Goal: Check status: Check status

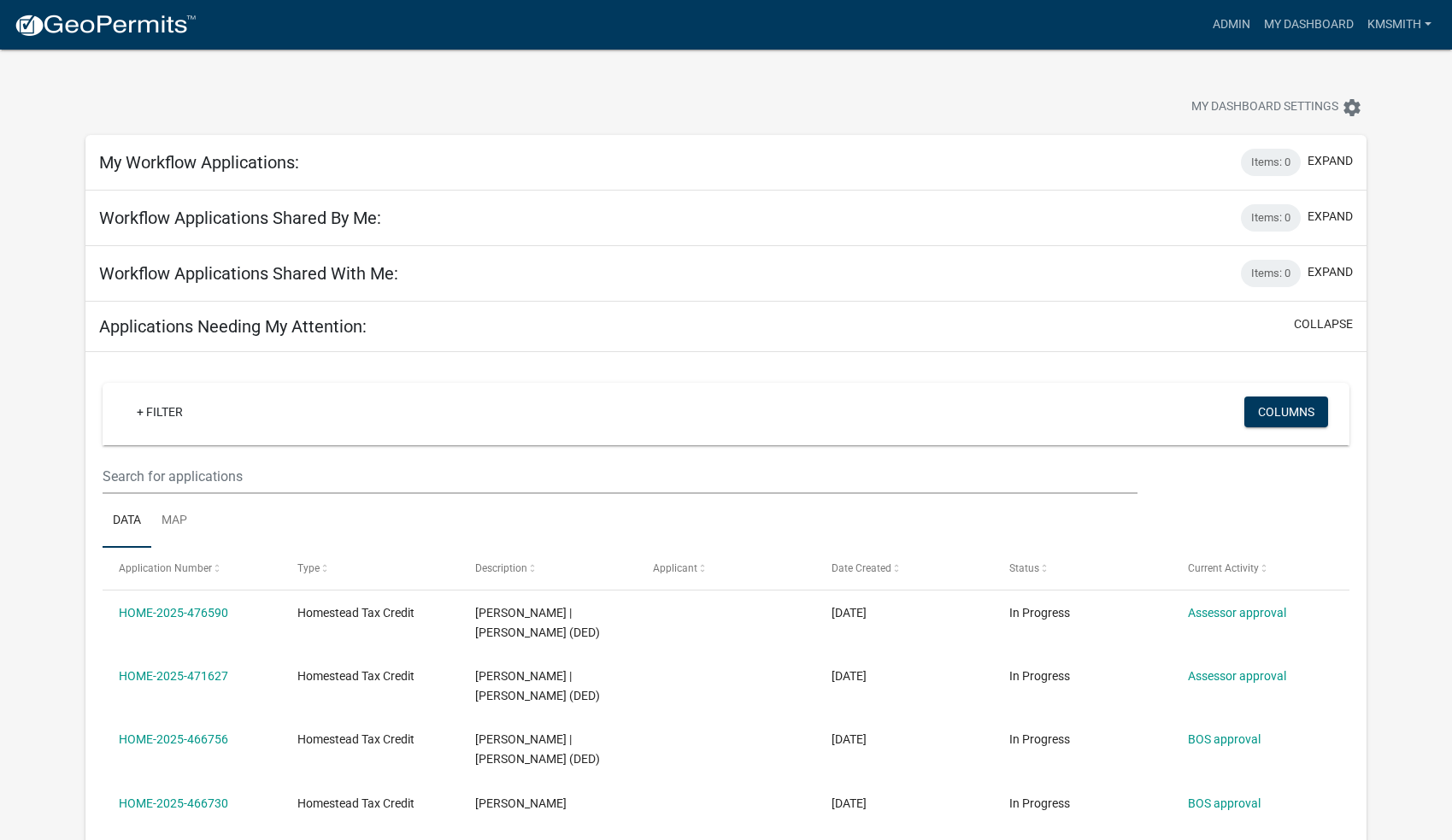
select select "2: 50"
click at [1231, 33] on link "Admin" at bounding box center [1231, 24] width 51 height 32
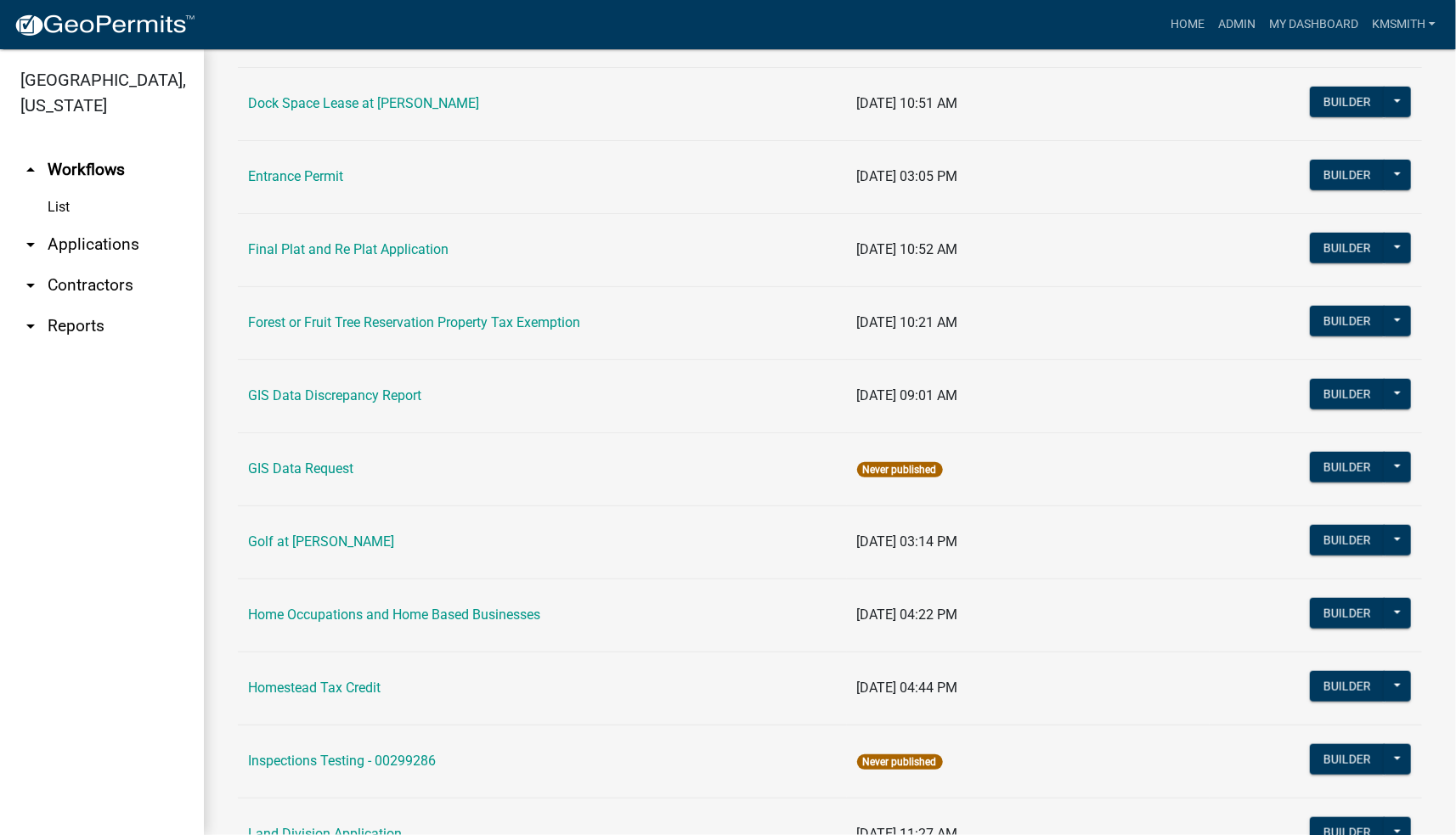
scroll to position [764, 0]
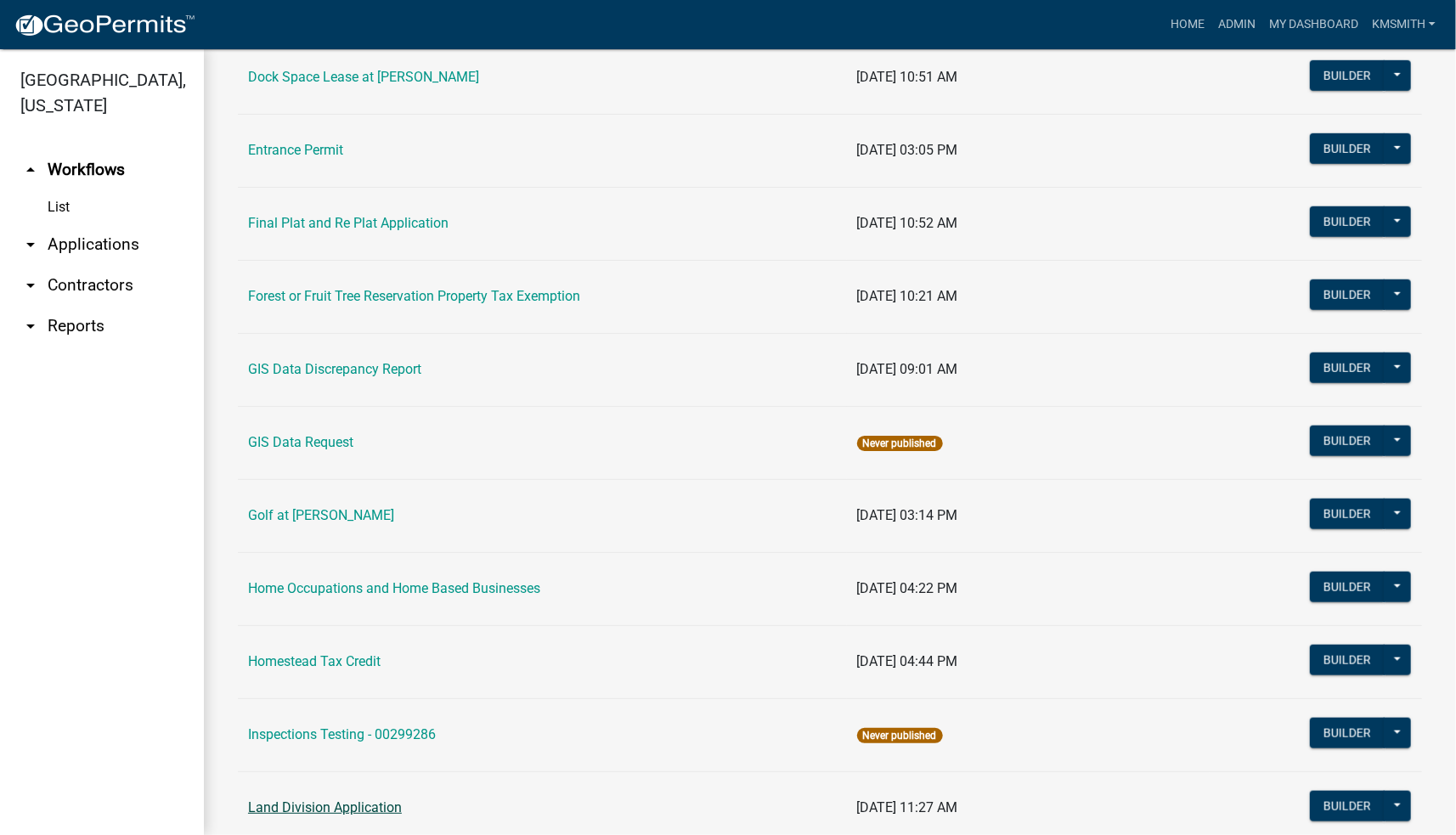
click at [340, 801] on link "Land Division Application" at bounding box center [324, 807] width 153 height 17
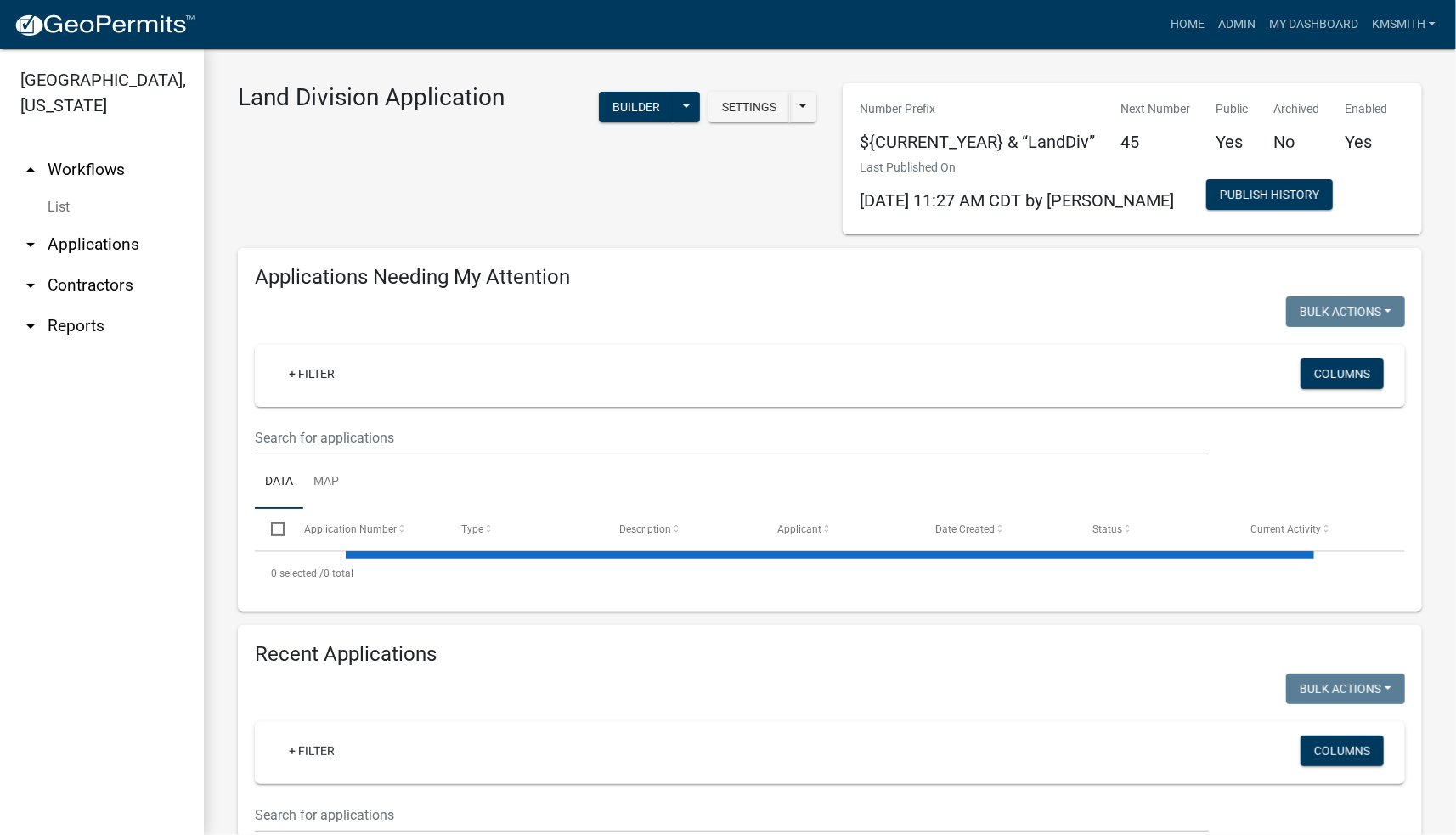
scroll to position [254, 0]
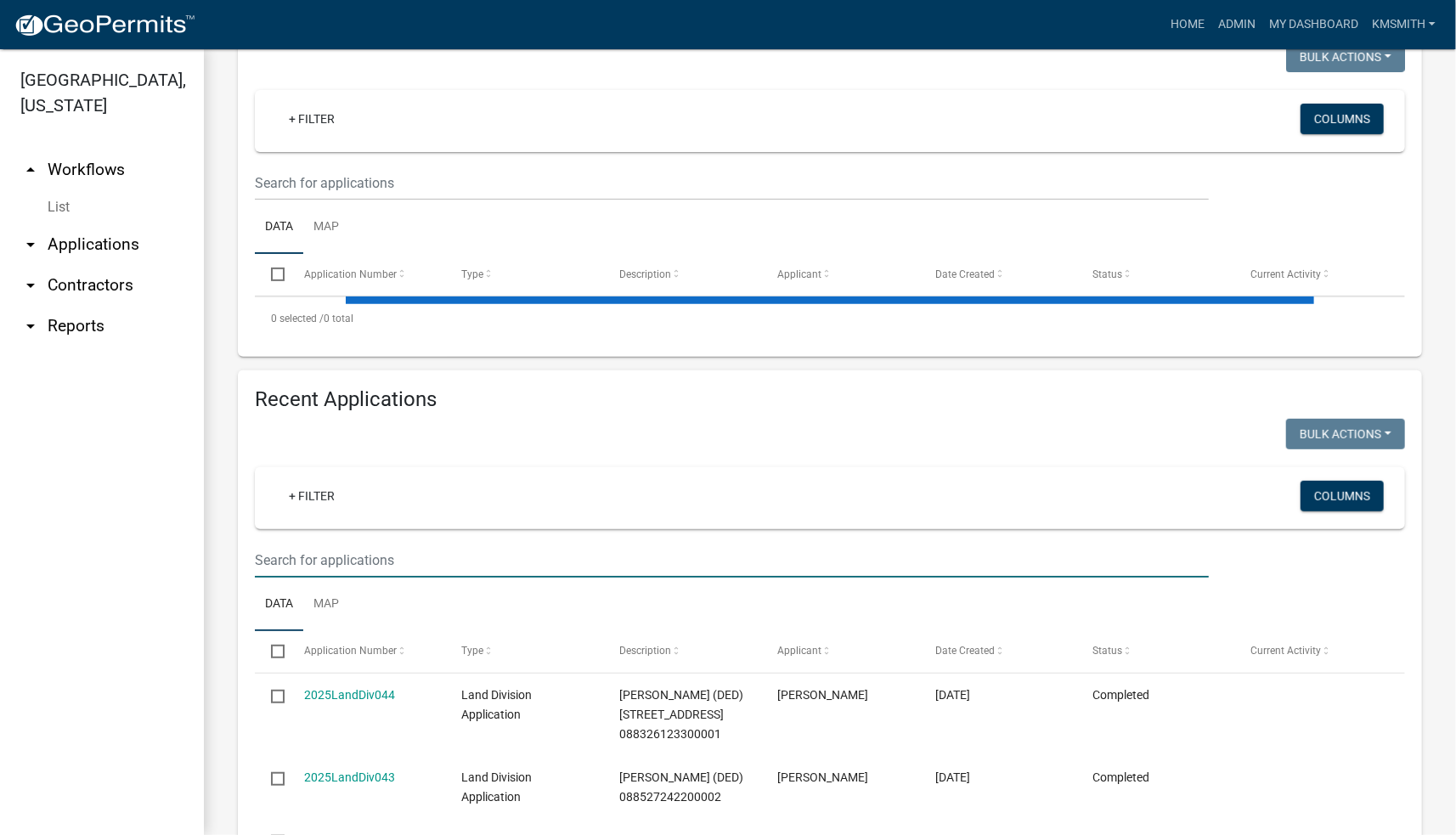
click at [322, 561] on input "text" at bounding box center [731, 560] width 954 height 35
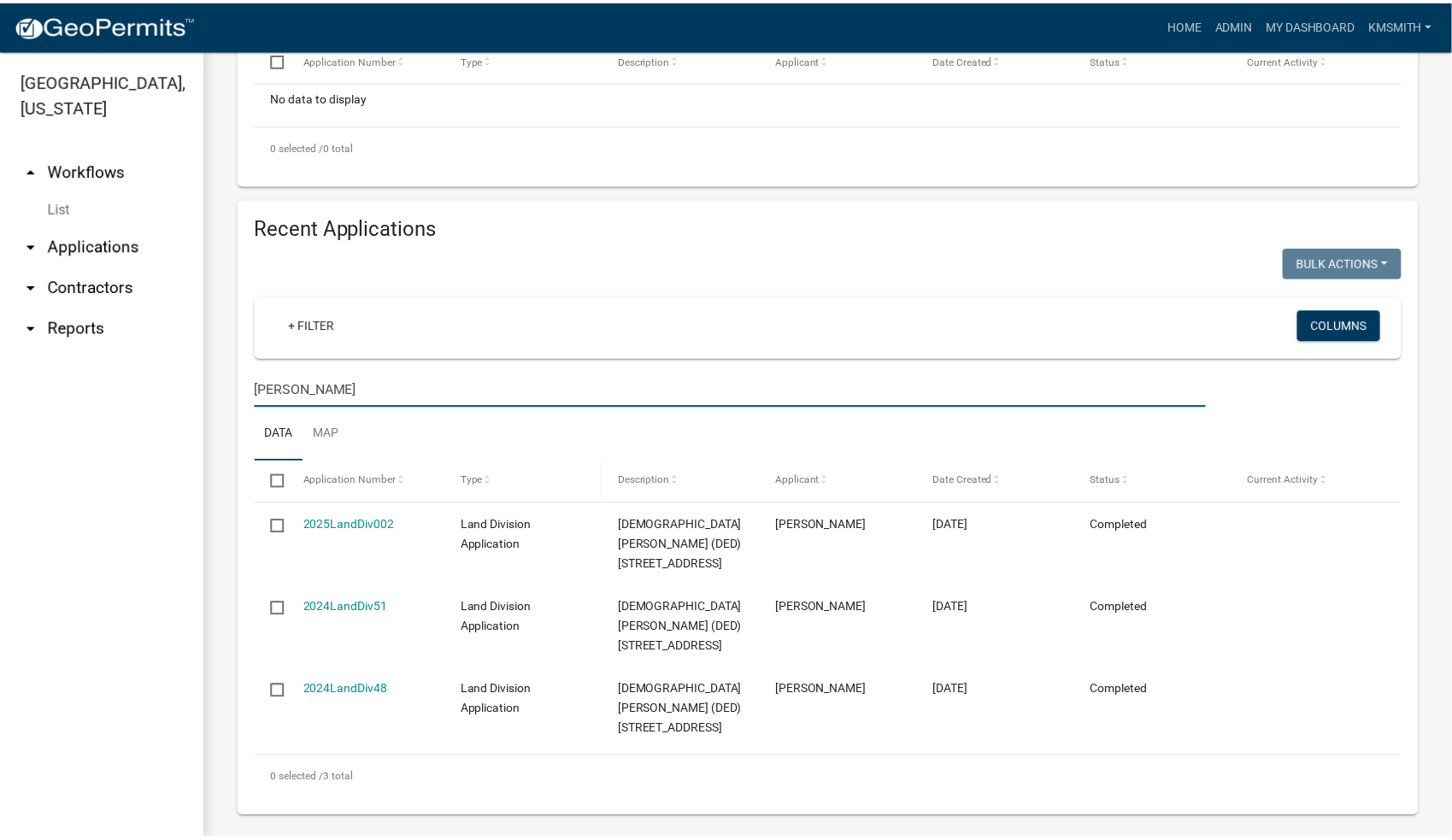
scroll to position [485, 0]
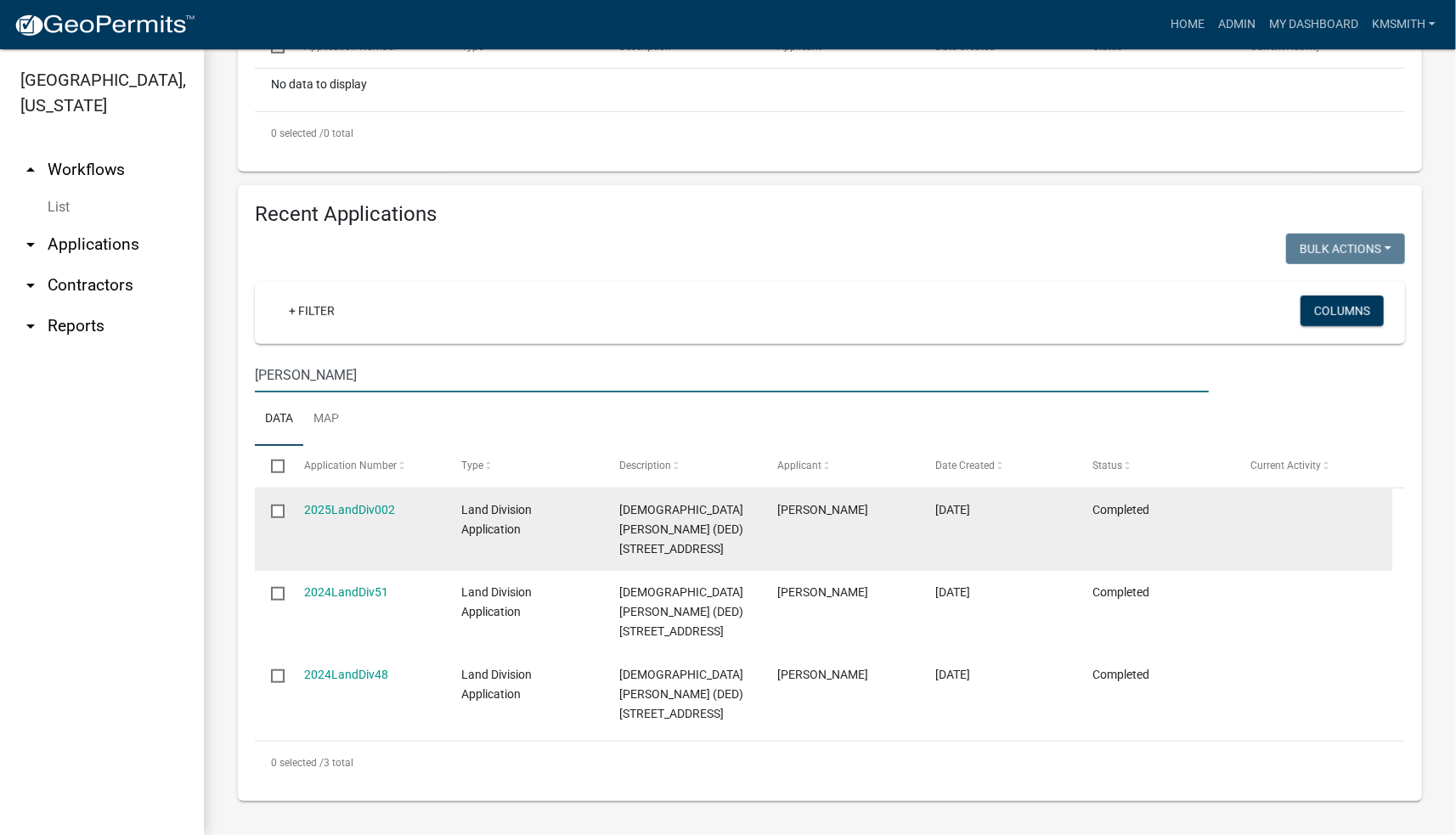
type input "[PERSON_NAME]"
click at [496, 524] on span "Land Division Application" at bounding box center [496, 519] width 71 height 33
click at [382, 512] on link "2025LandDiv002" at bounding box center [350, 510] width 91 height 14
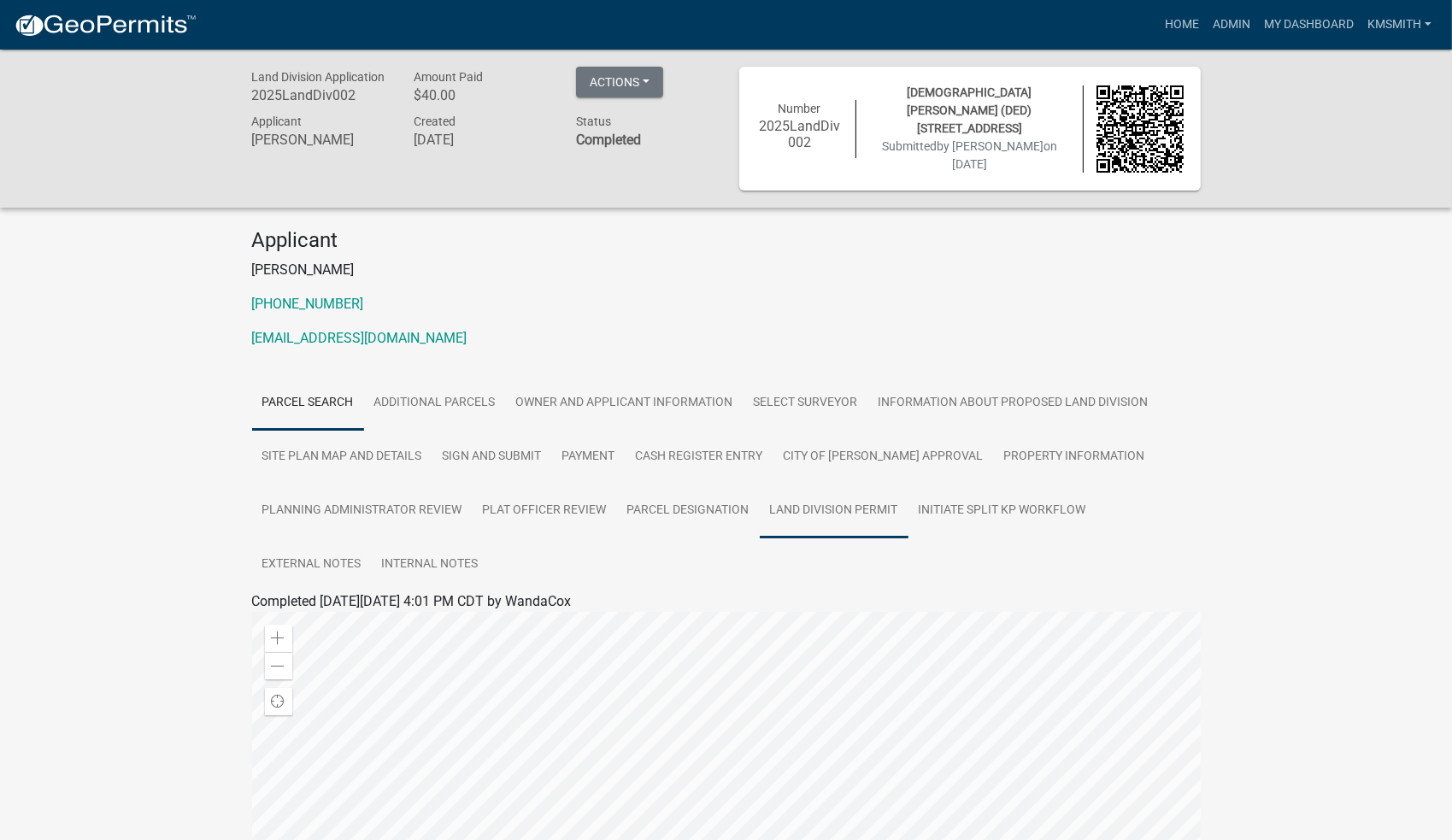
click at [847, 501] on link "Land Division Permit" at bounding box center [834, 511] width 149 height 55
click at [324, 626] on link "Land Division Permit" at bounding box center [315, 621] width 126 height 17
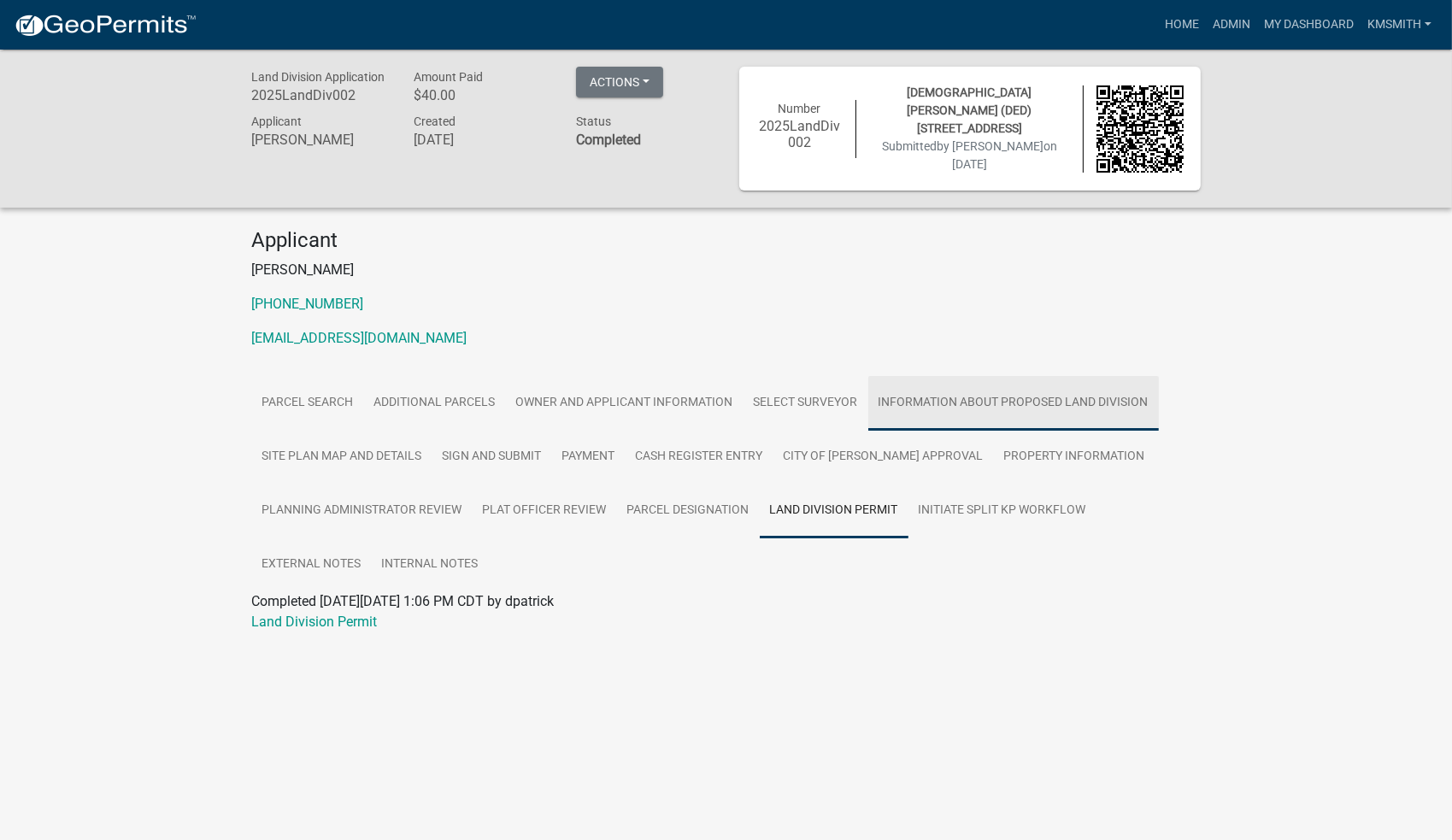
click at [1032, 401] on link "Information about proposed land division" at bounding box center [1013, 403] width 290 height 55
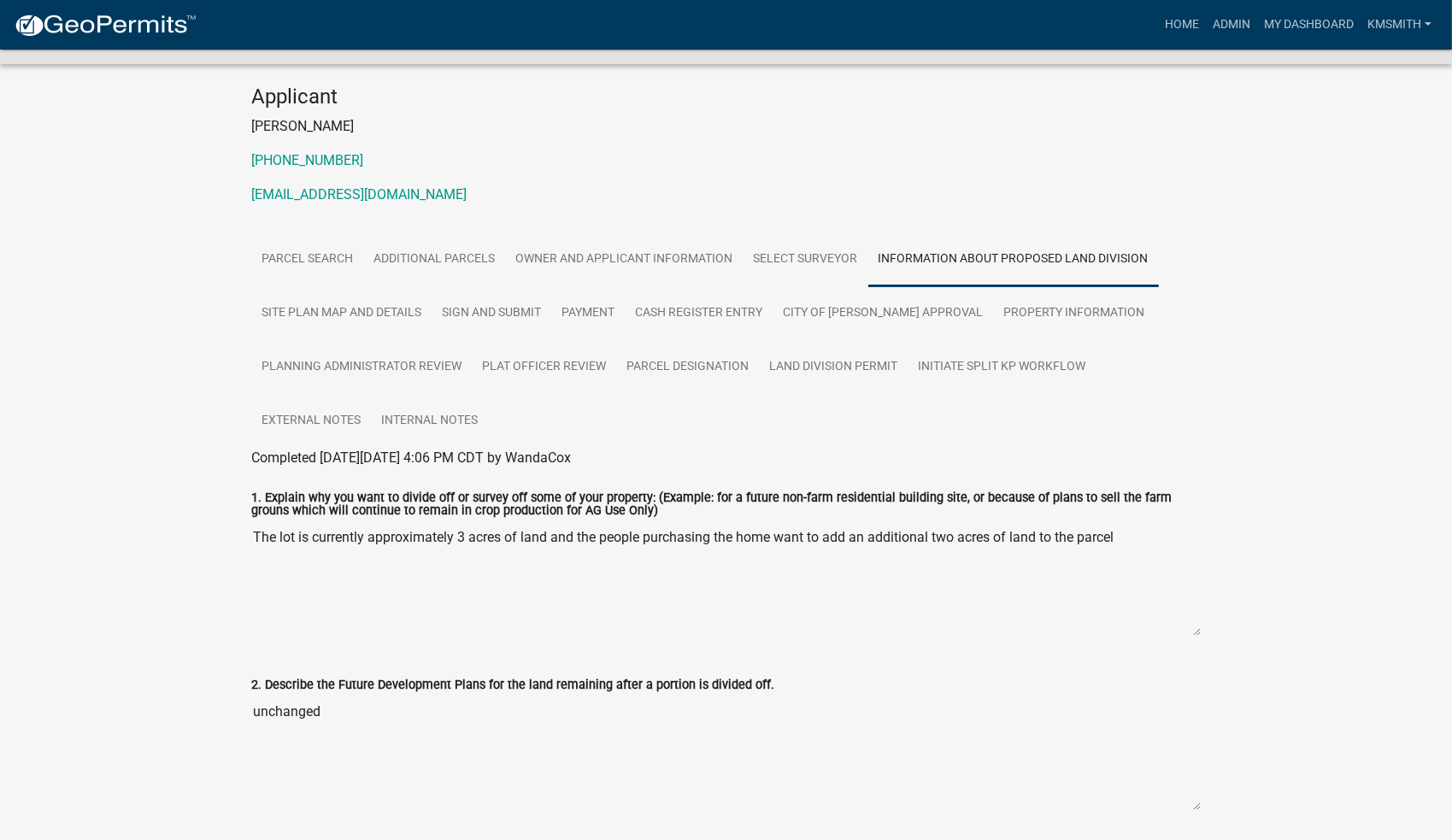
scroll to position [137, 0]
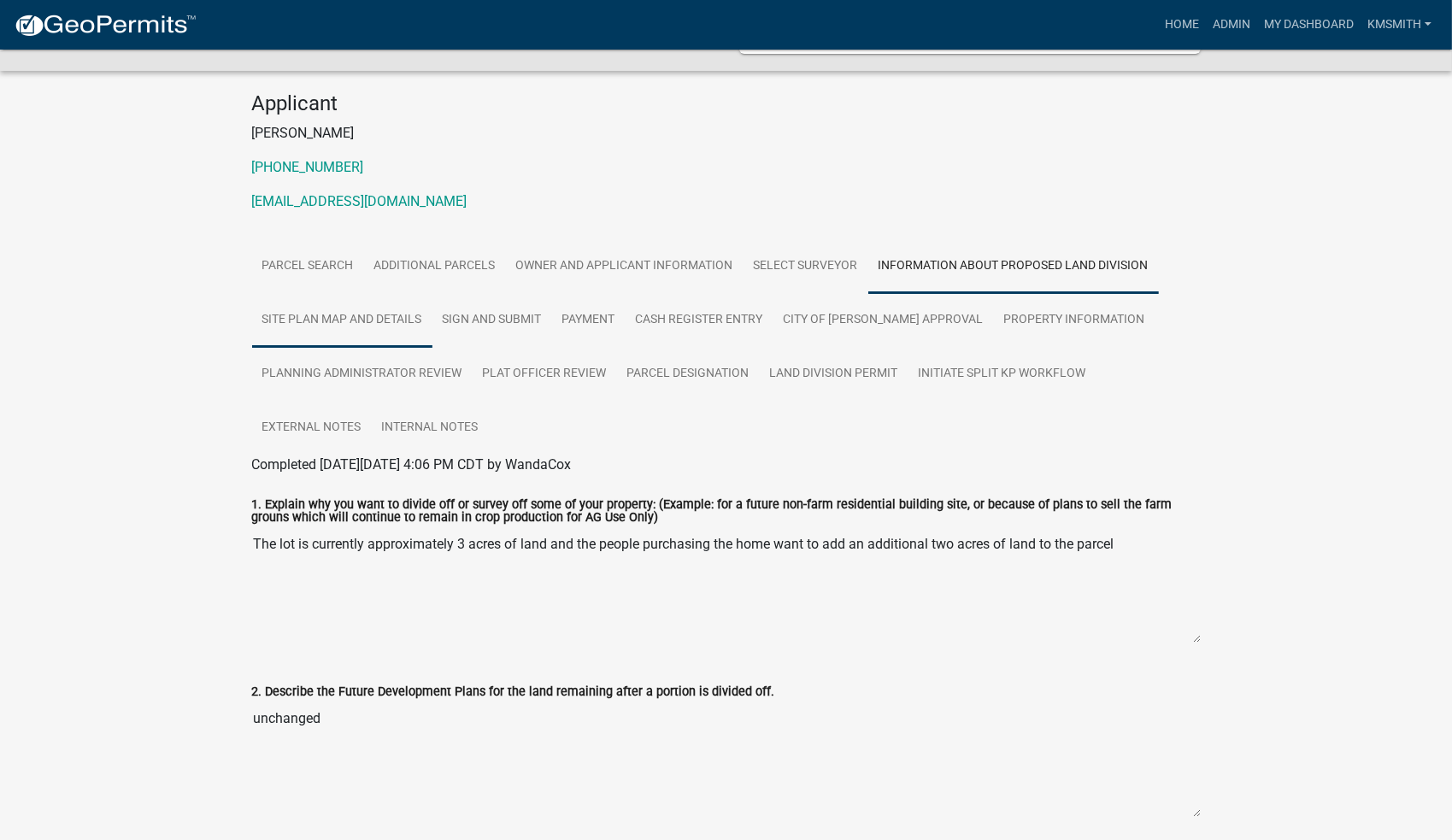
click at [369, 313] on link "Site Plan Map and Details" at bounding box center [342, 320] width 181 height 55
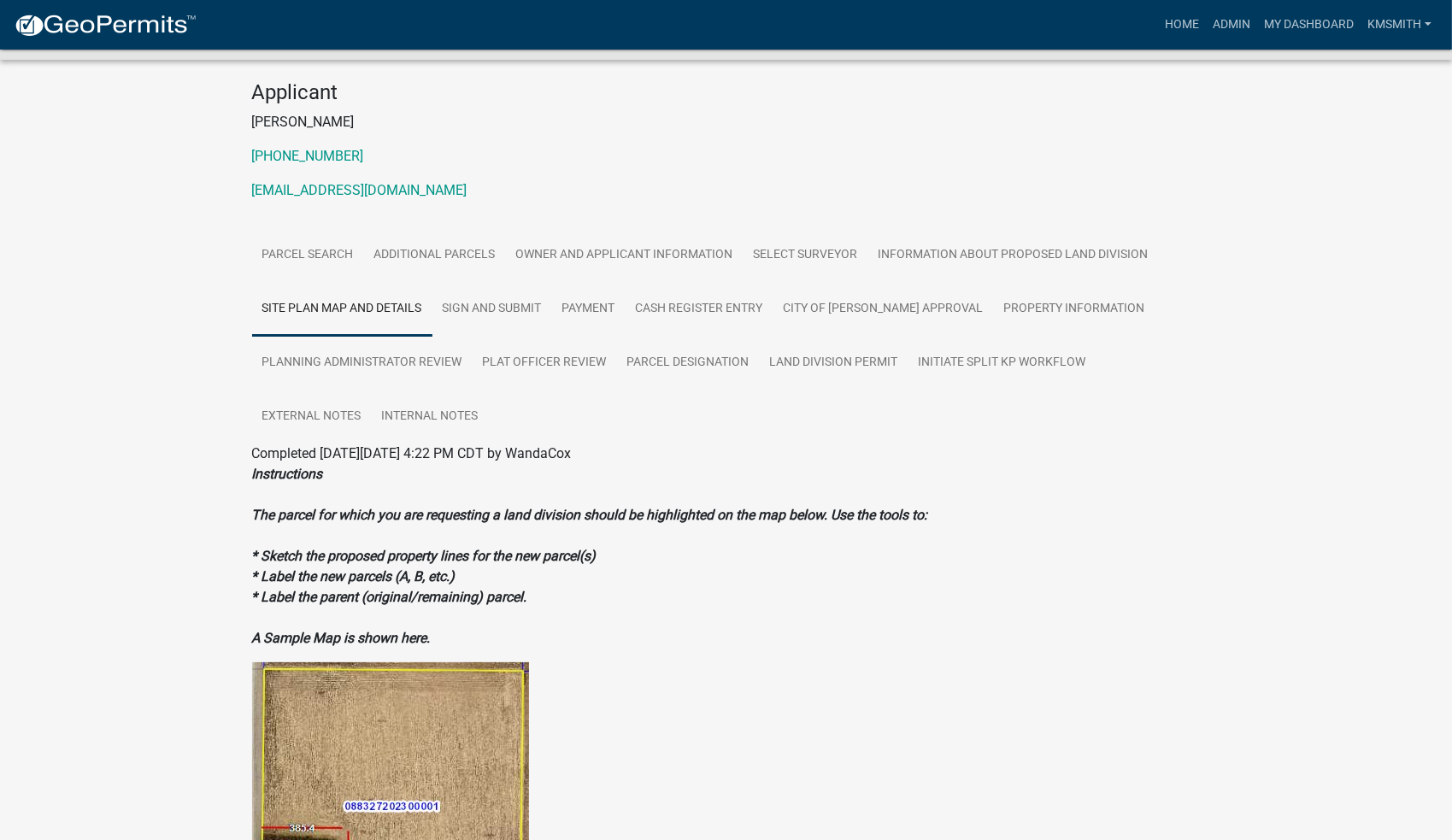
scroll to position [135, 0]
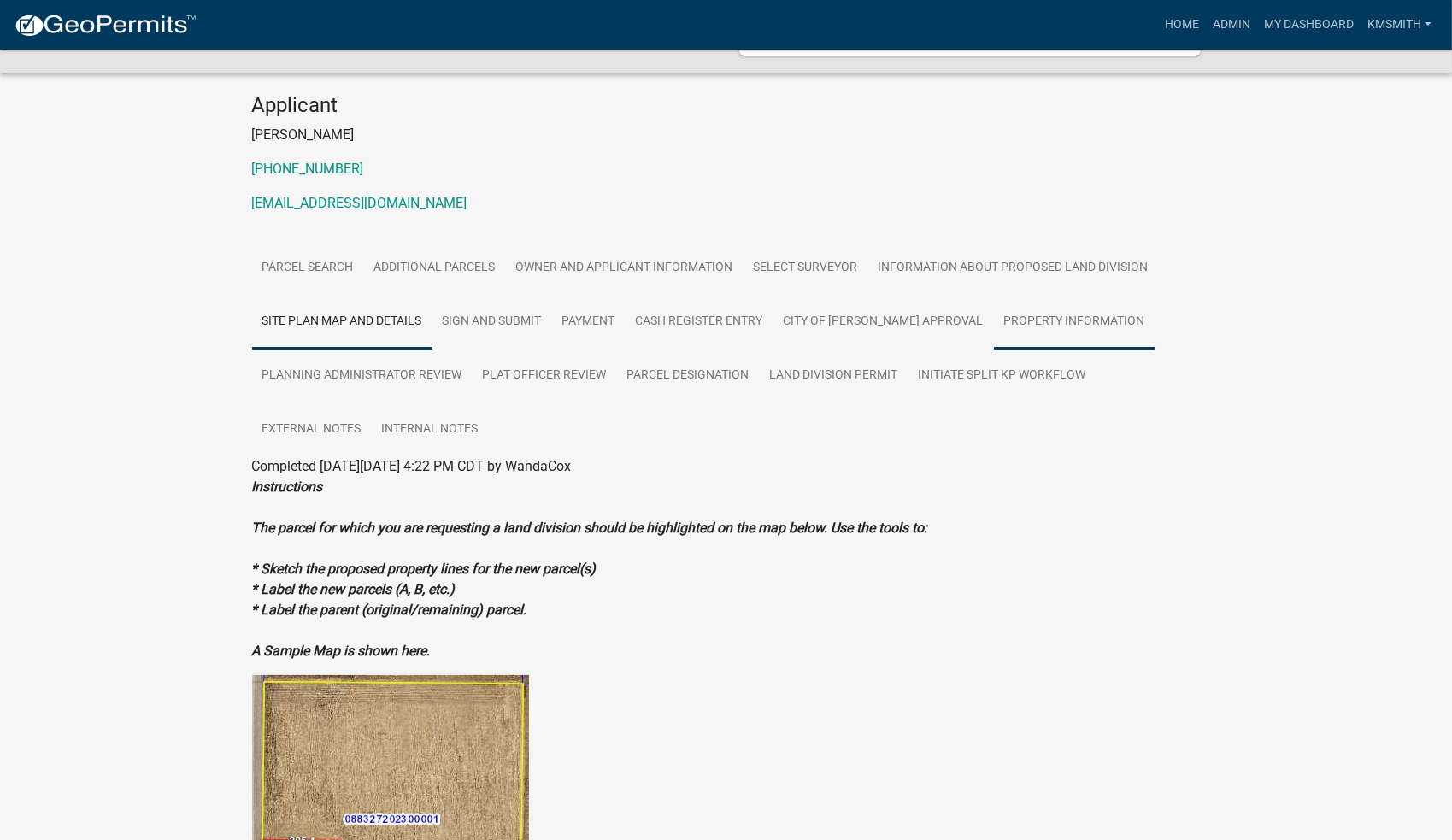
click at [994, 315] on link "Property Information" at bounding box center [1074, 322] width 161 height 55
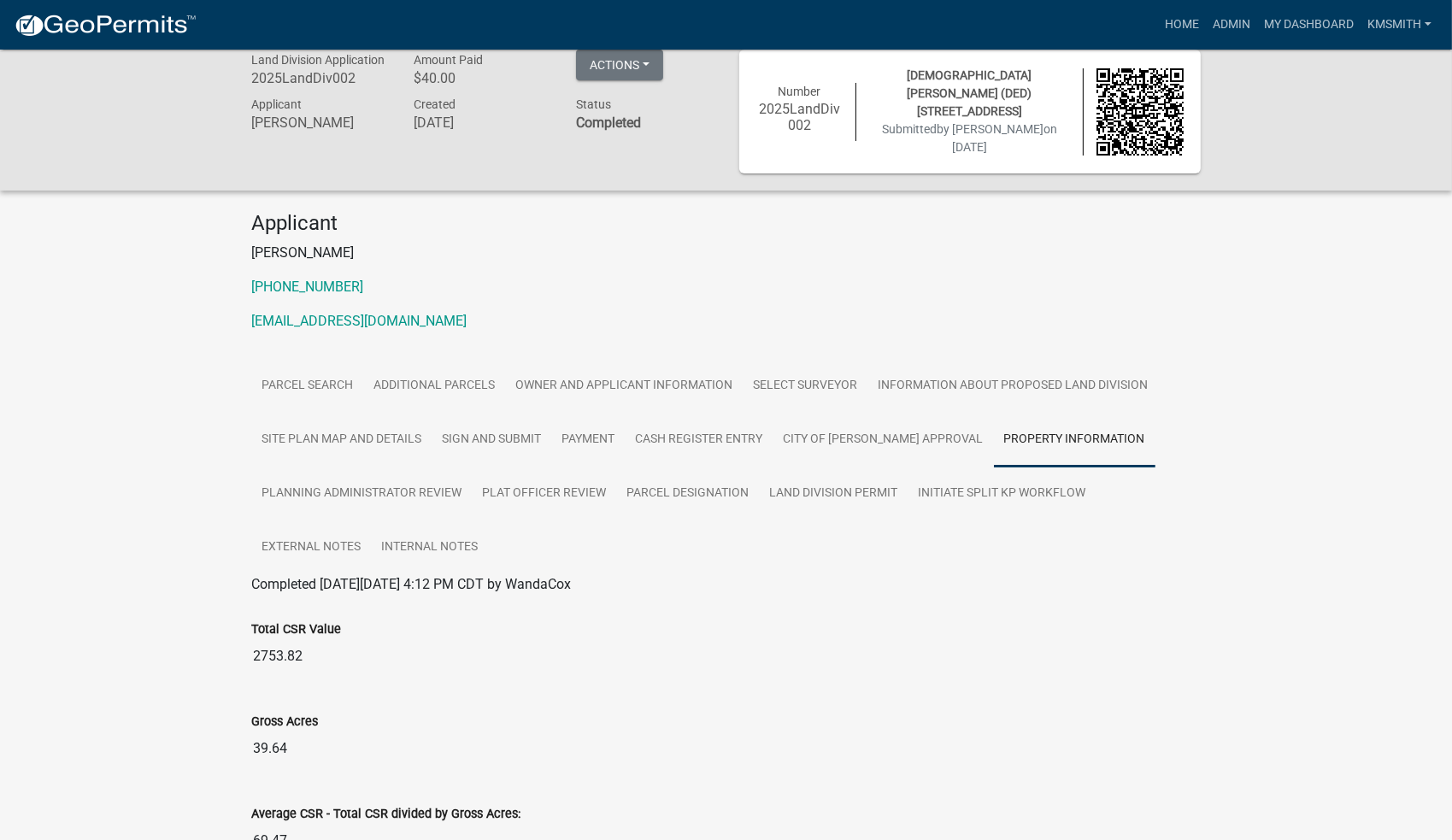
scroll to position [0, 0]
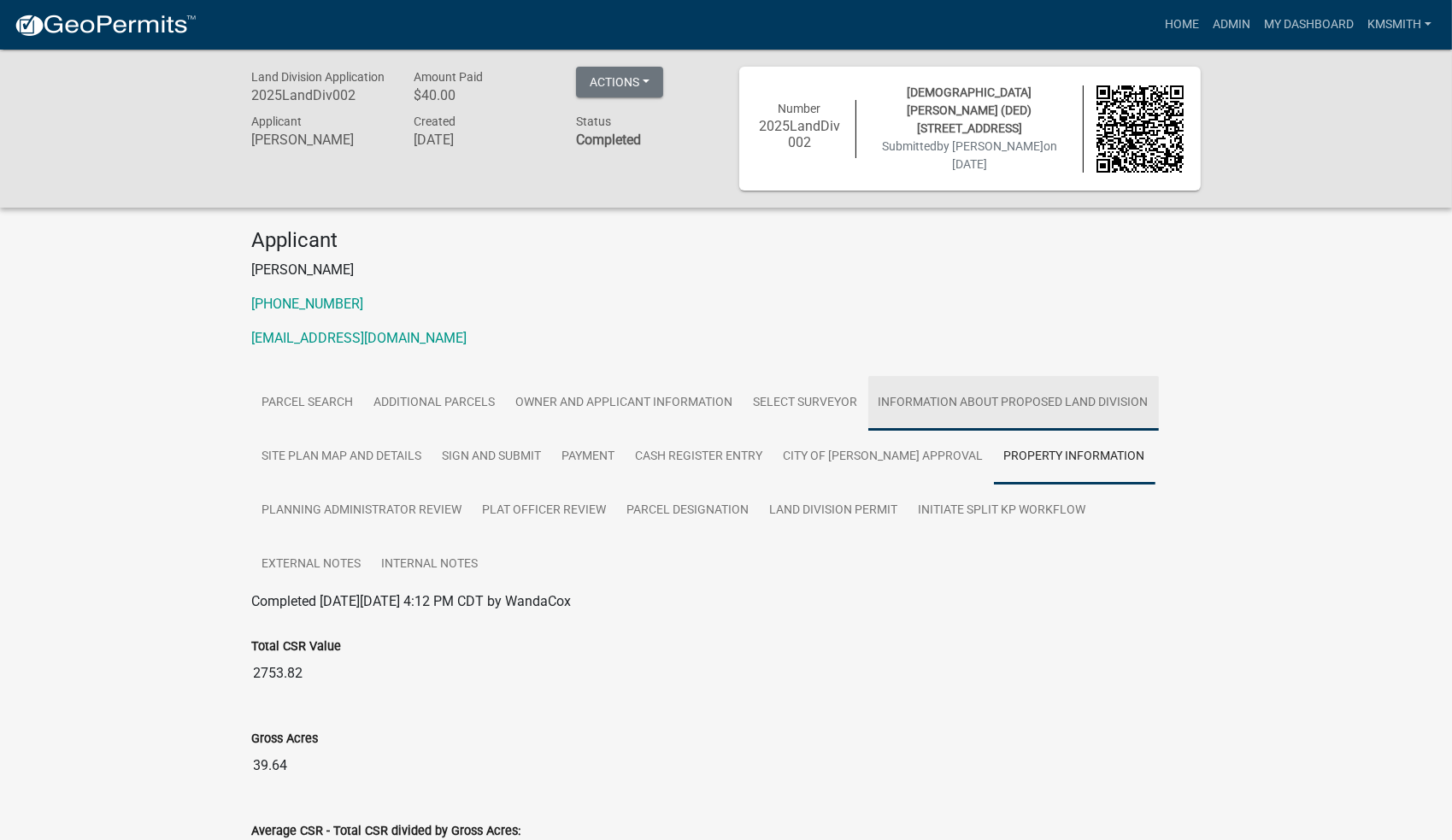
click at [961, 399] on link "Information about proposed land division" at bounding box center [1013, 403] width 290 height 55
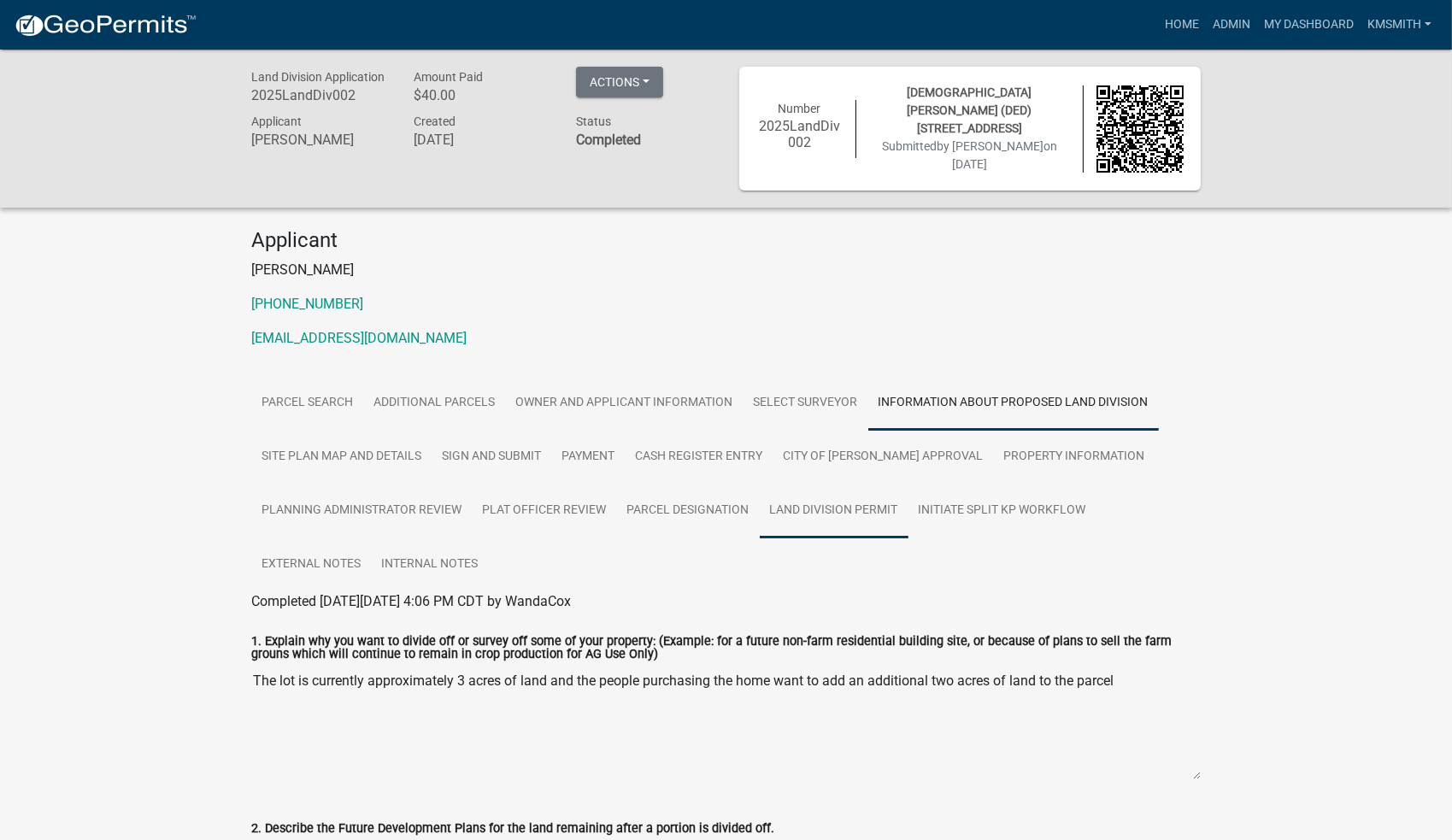
click at [837, 512] on link "Land Division Permit" at bounding box center [834, 511] width 149 height 55
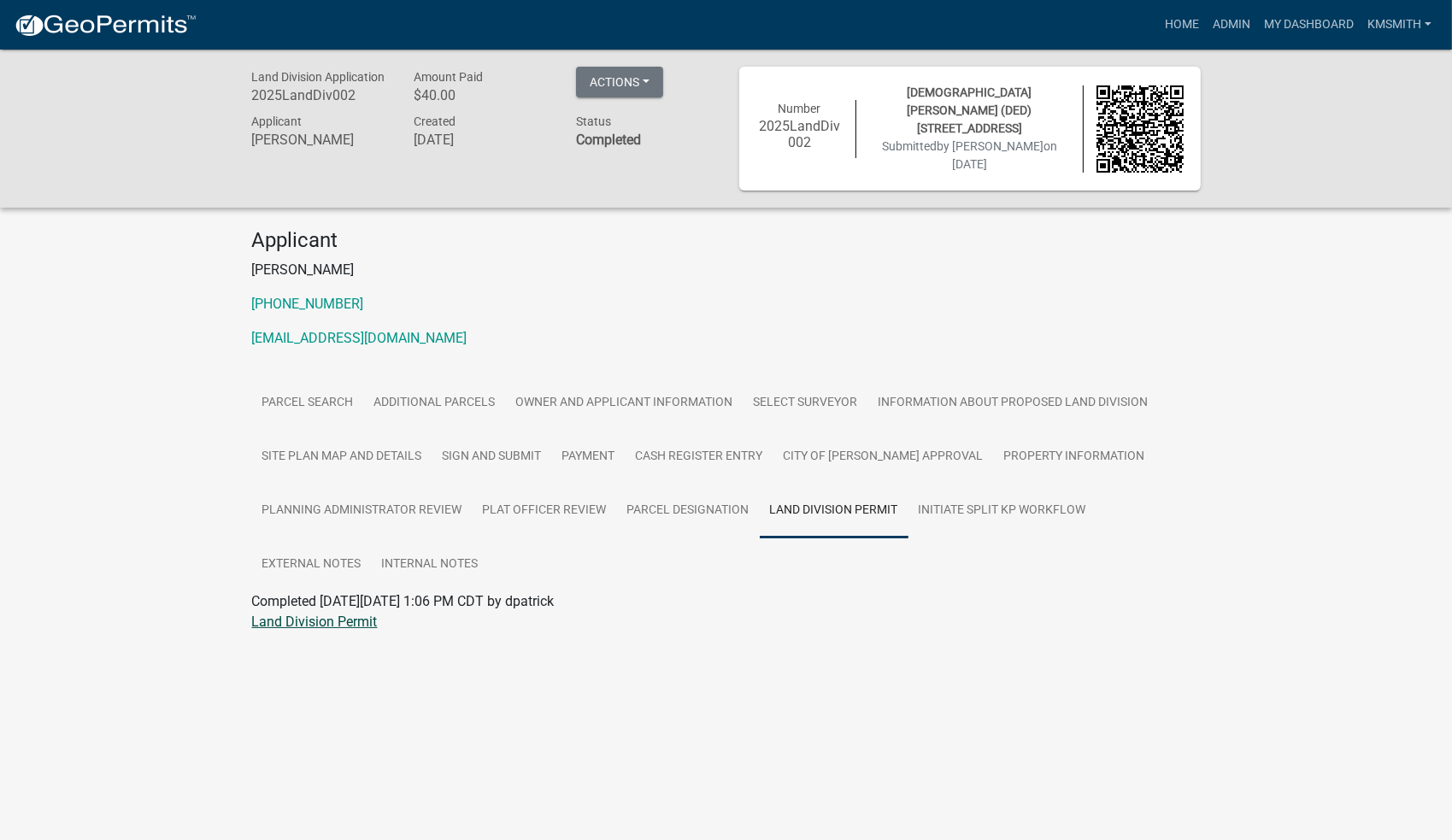
click at [346, 617] on link "Land Division Permit" at bounding box center [315, 621] width 126 height 17
click at [1327, 23] on link "My Dashboard" at bounding box center [1309, 24] width 104 height 32
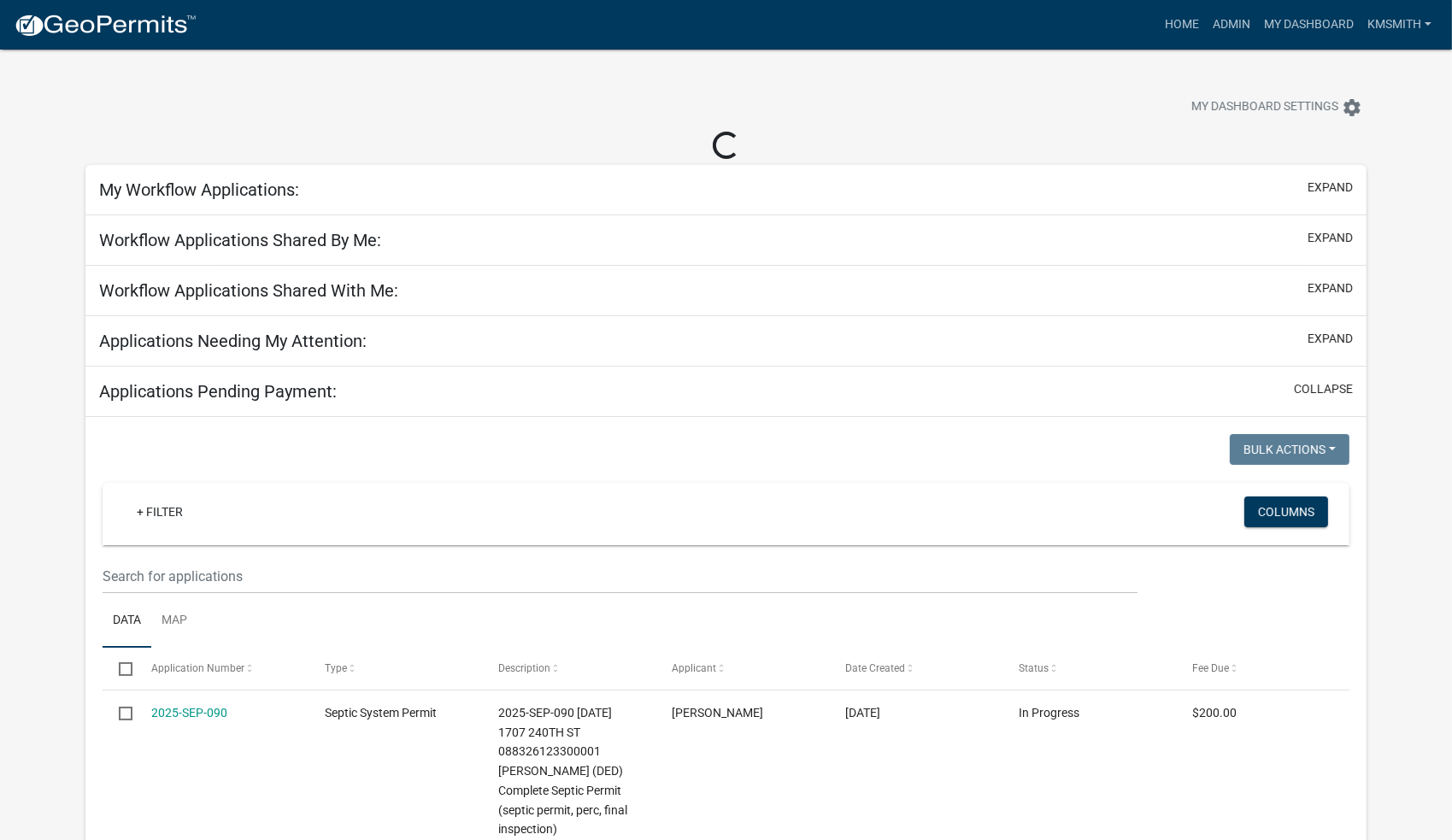
select select "2: 50"
